Goal: Information Seeking & Learning: Learn about a topic

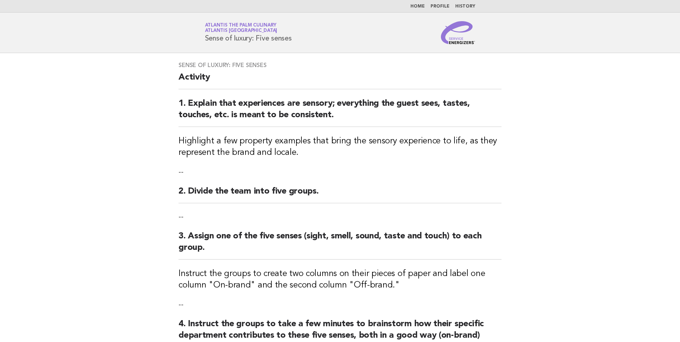
scroll to position [207, 0]
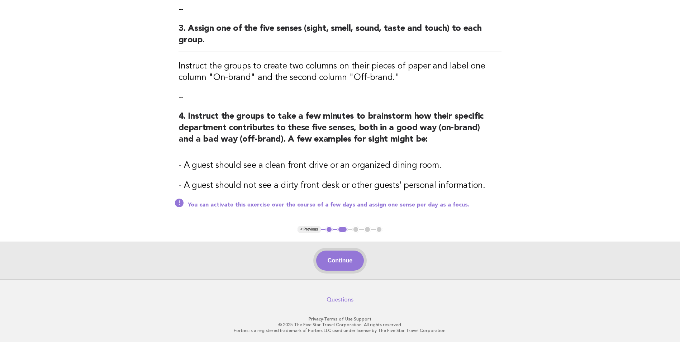
click at [324, 258] on button "Continue" at bounding box center [340, 260] width 48 height 20
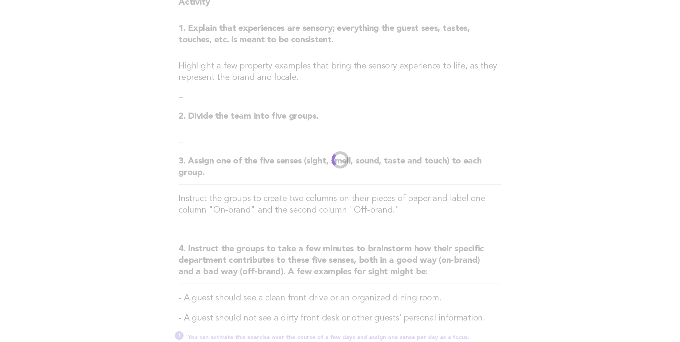
scroll to position [0, 0]
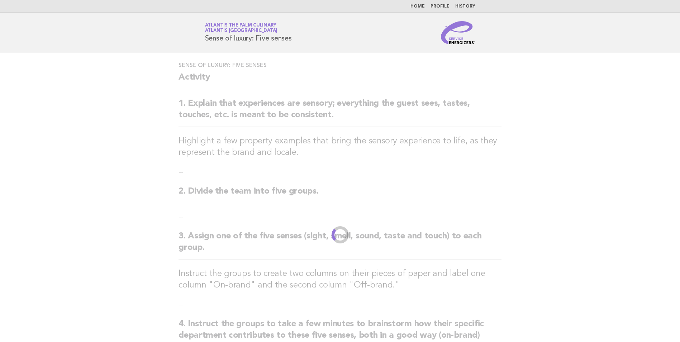
click at [222, 29] on span "Atlantis [GEOGRAPHIC_DATA]" at bounding box center [241, 31] width 72 height 5
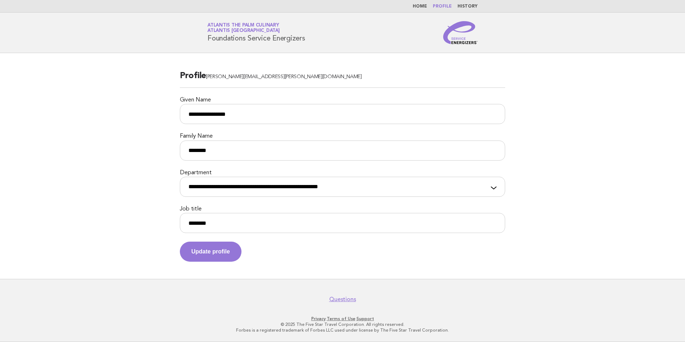
click at [236, 29] on span "Atlantis [GEOGRAPHIC_DATA]" at bounding box center [243, 31] width 72 height 5
click at [453, 25] on img at bounding box center [460, 32] width 34 height 23
click at [449, 34] on img at bounding box center [460, 32] width 34 height 23
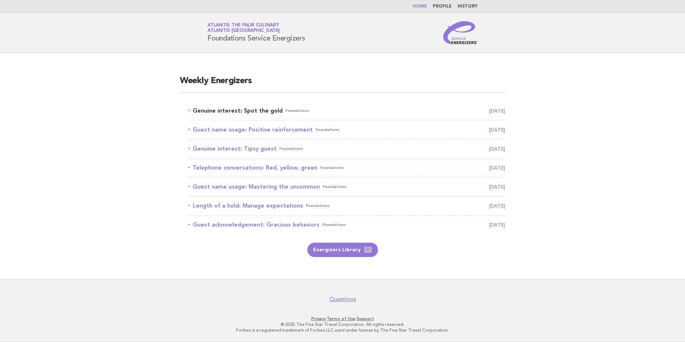
click at [224, 106] on link "Genuine interest: Spot the gold Foundations September 12" at bounding box center [346, 111] width 317 height 10
drag, startPoint x: 224, startPoint y: 106, endPoint x: 83, endPoint y: 119, distance: 142.1
click at [83, 119] on main "Weekly Energizers Genuine interest: Spot the gold Foundations September 12 Gues…" at bounding box center [342, 166] width 685 height 226
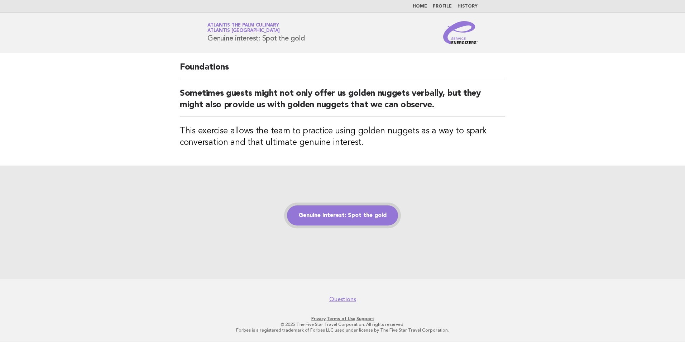
click at [344, 212] on link "Genuine interest: Spot the gold" at bounding box center [342, 215] width 111 height 20
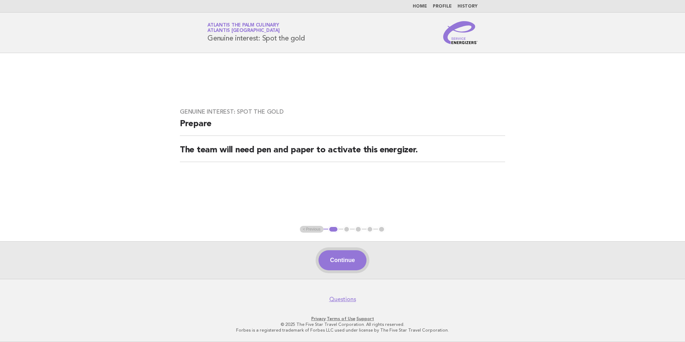
click at [348, 255] on button "Continue" at bounding box center [343, 260] width 48 height 20
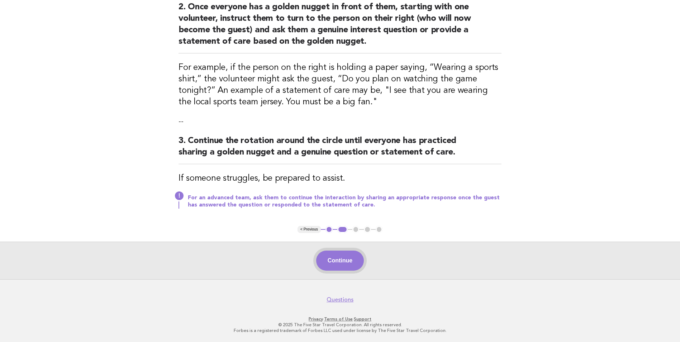
click at [347, 256] on button "Continue" at bounding box center [340, 260] width 48 height 20
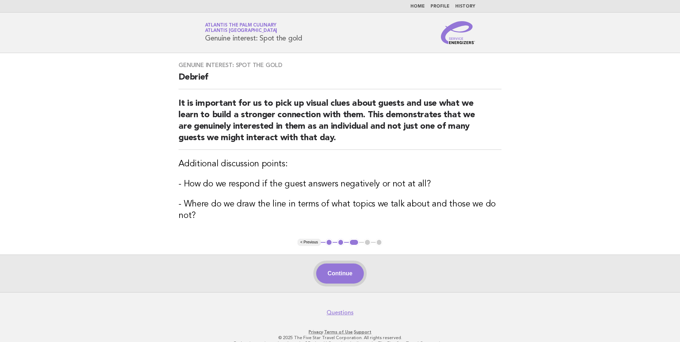
click at [338, 272] on button "Continue" at bounding box center [340, 273] width 48 height 20
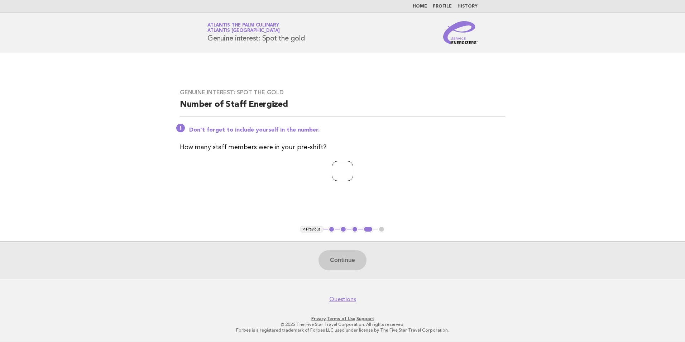
click at [332, 172] on input "number" at bounding box center [342, 171] width 21 height 20
type input "**"
click at [341, 270] on div "Continue" at bounding box center [342, 260] width 685 height 38
click at [344, 254] on button "Continue" at bounding box center [343, 260] width 48 height 20
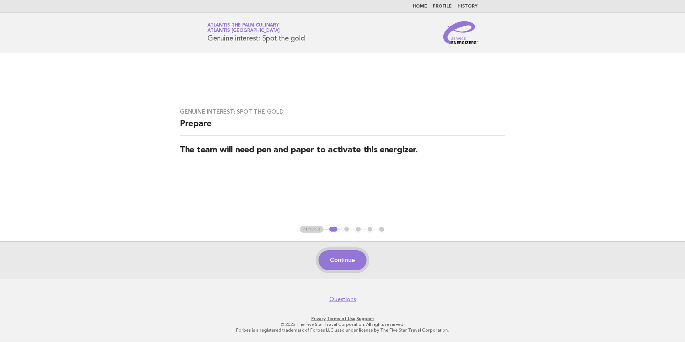
click at [351, 257] on button "Continue" at bounding box center [343, 260] width 48 height 20
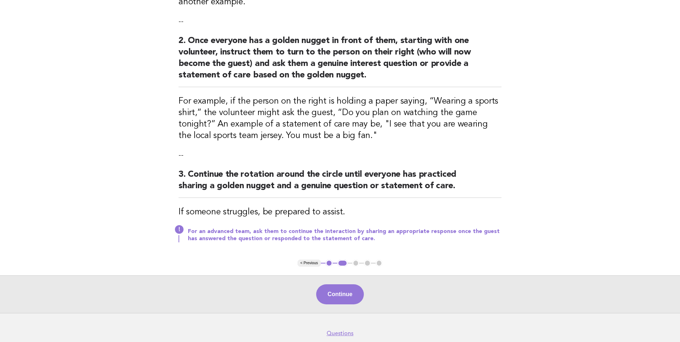
scroll to position [207, 0]
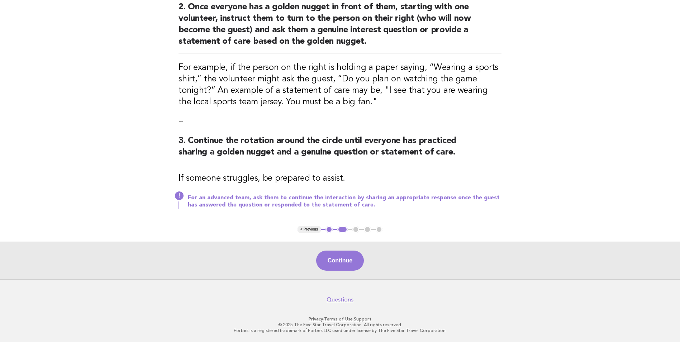
click at [349, 249] on div "Continue" at bounding box center [340, 260] width 680 height 38
click at [343, 263] on button "Continue" at bounding box center [340, 260] width 48 height 20
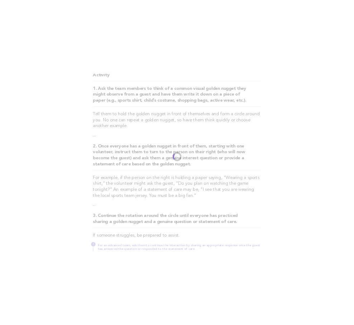
scroll to position [0, 0]
